Goal: Transaction & Acquisition: Purchase product/service

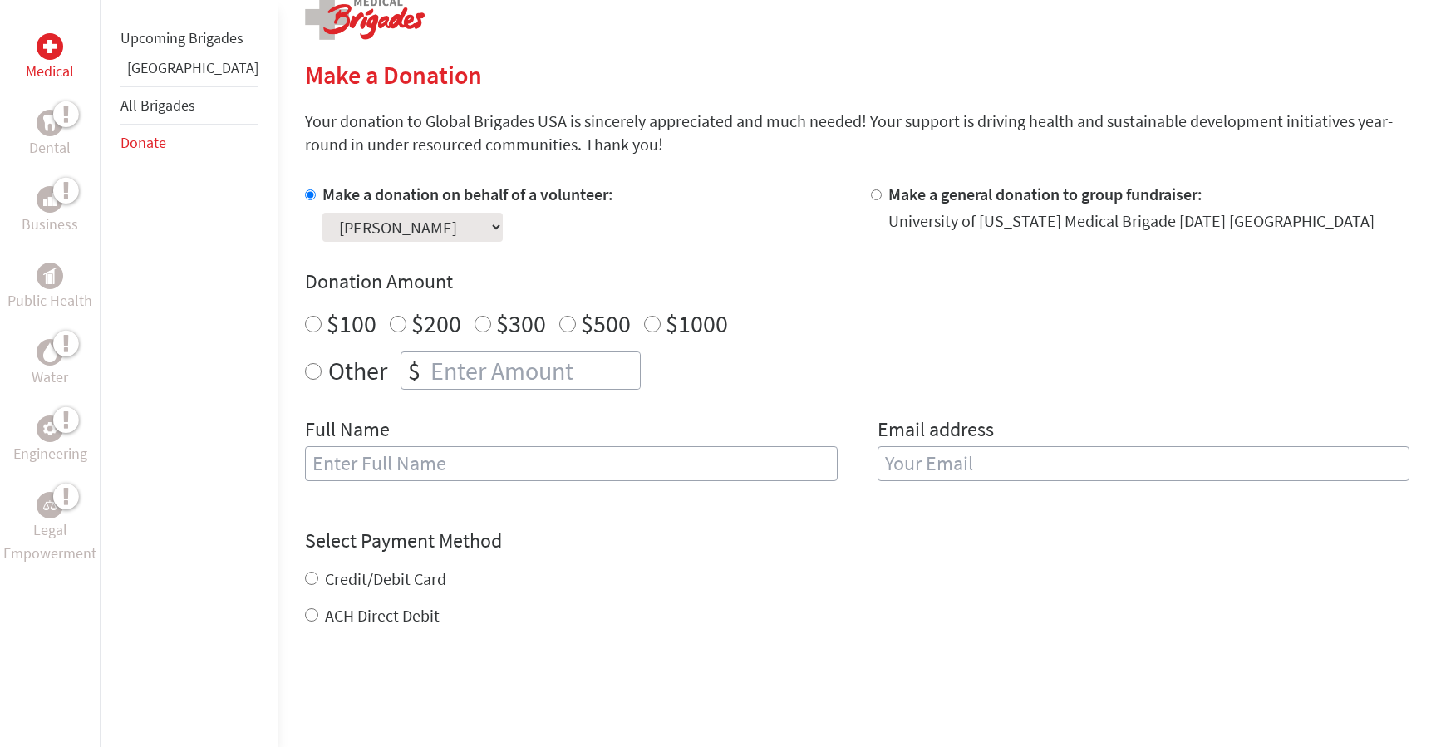
click at [442, 213] on select "Select a volunteer... [PERSON_NAME] [PERSON_NAME] [PERSON_NAME] [PERSON_NAME] […" at bounding box center [412, 227] width 180 height 29
click at [643, 604] on div "ACH Direct Debit" at bounding box center [857, 615] width 1104 height 23
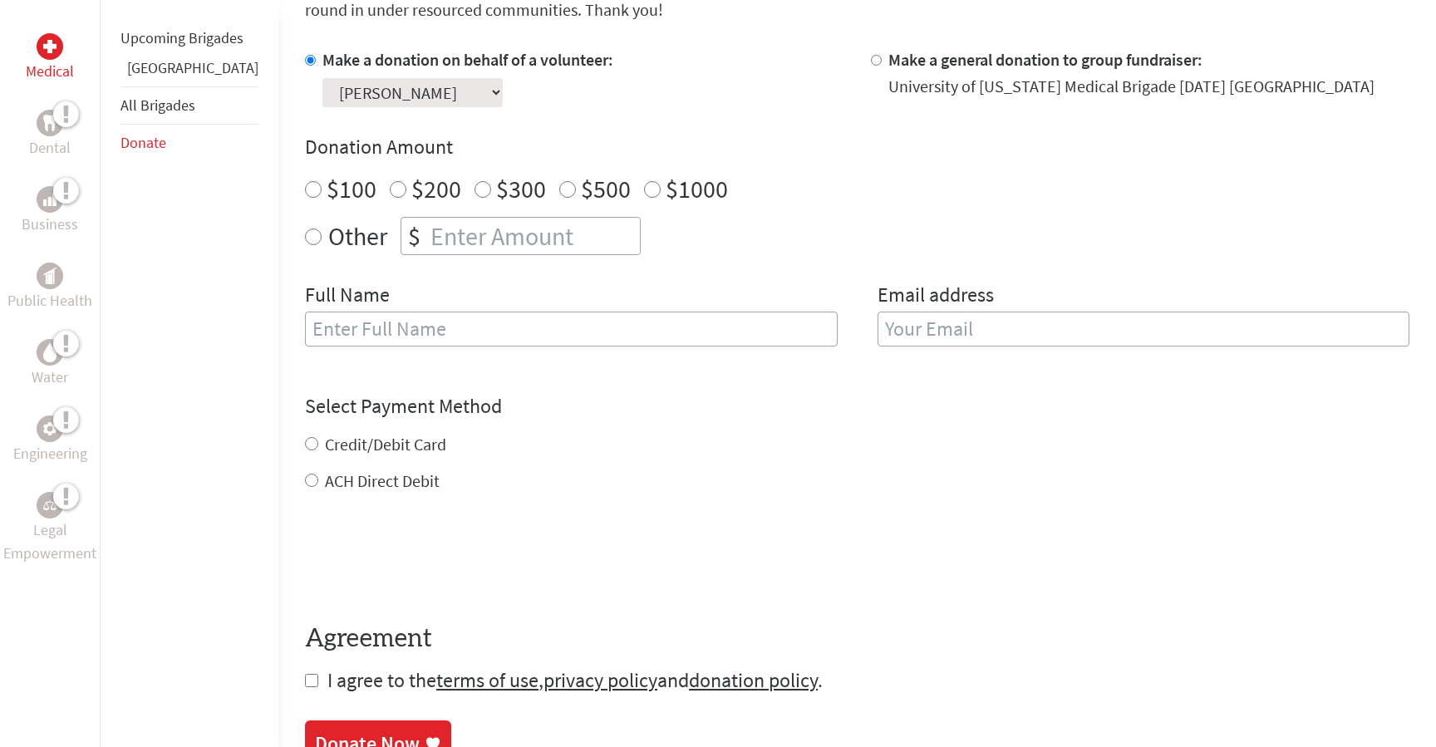
scroll to position [493, 0]
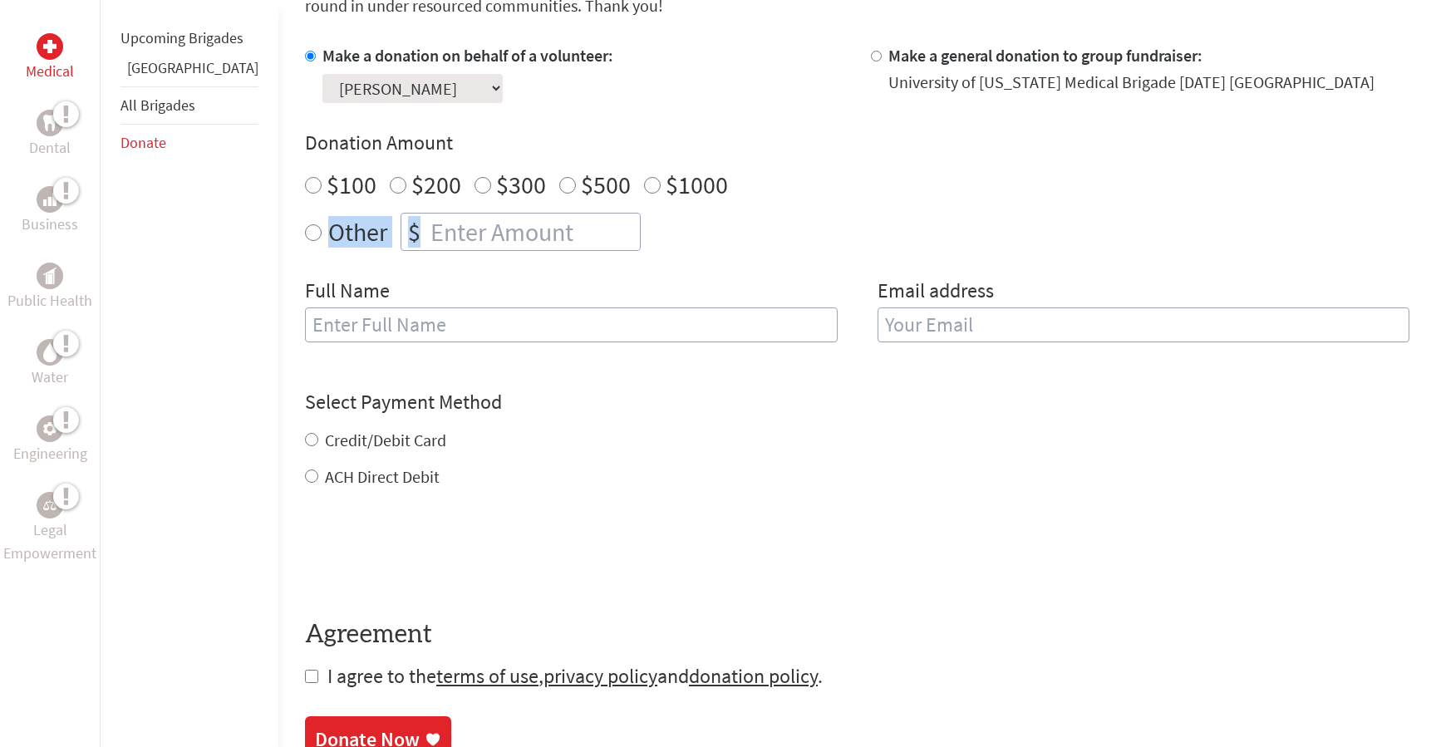
click at [784, 203] on div "Donation Amount $100 $200 $300 $500 $1000 Other $" at bounding box center [857, 190] width 1104 height 121
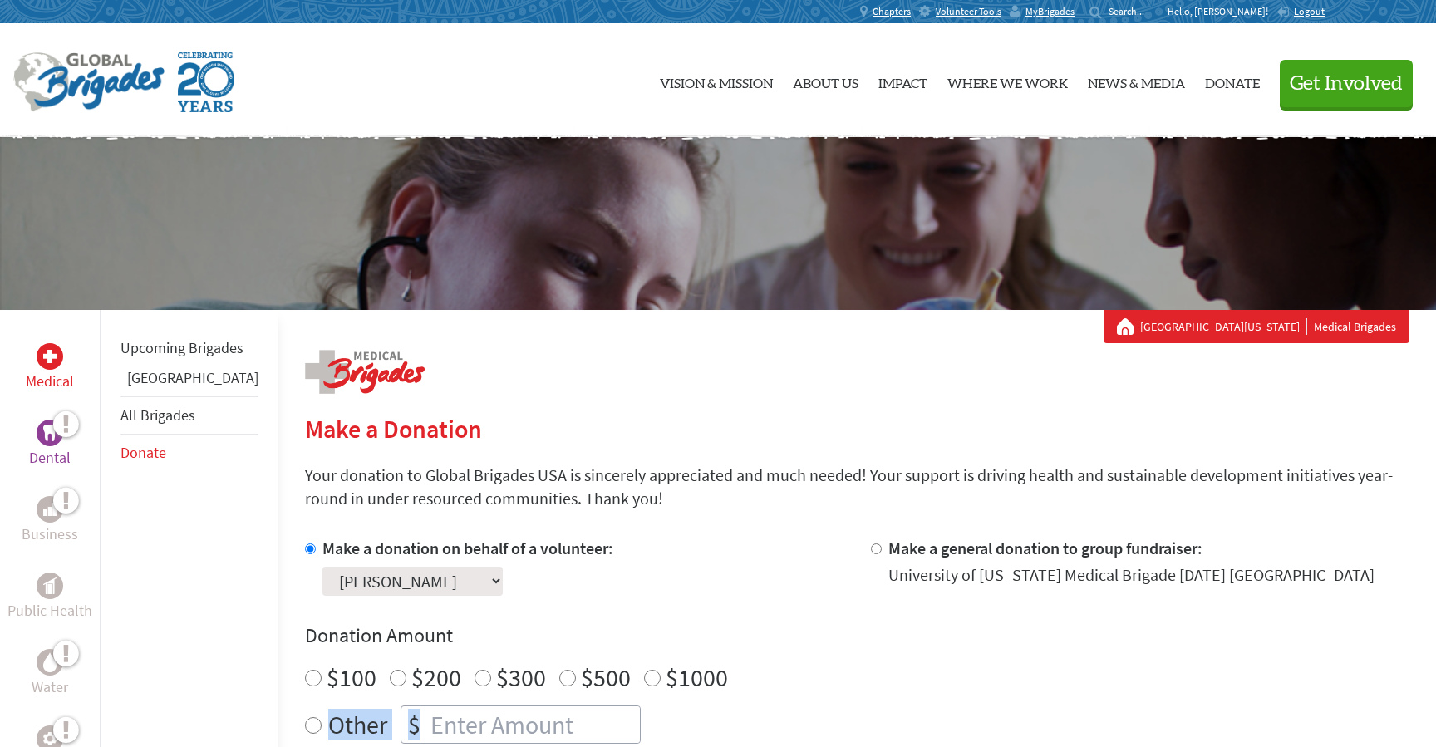
click at [58, 446] on p "Dental" at bounding box center [50, 457] width 42 height 23
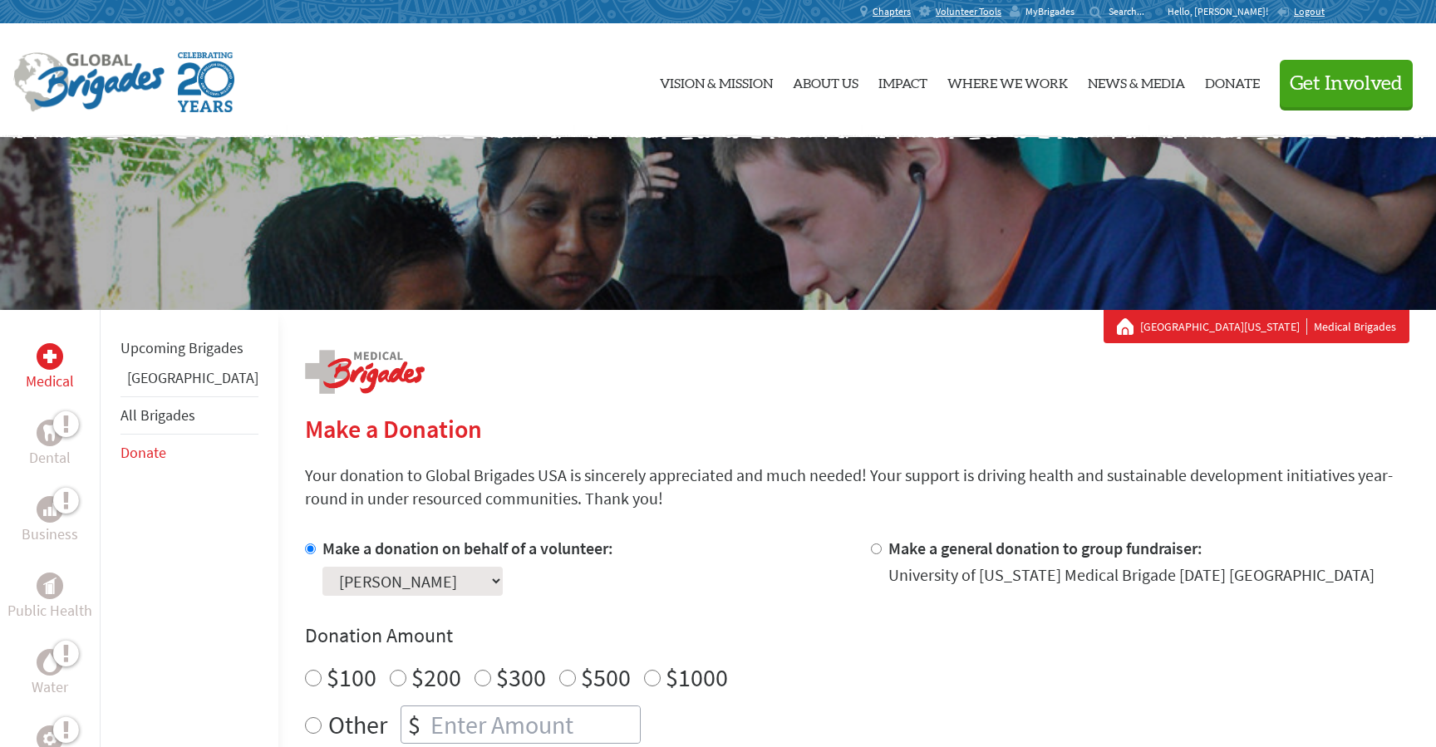
click at [1074, 11] on span "MyBrigades" at bounding box center [1049, 11] width 49 height 13
